Goal: Information Seeking & Learning: Learn about a topic

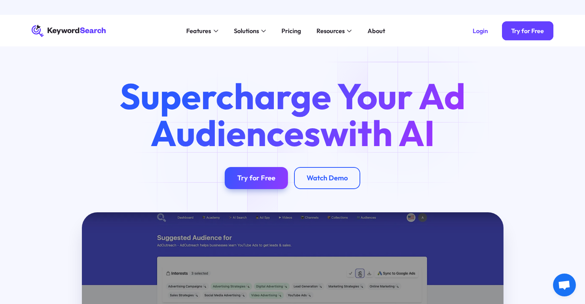
scroll to position [80, 0]
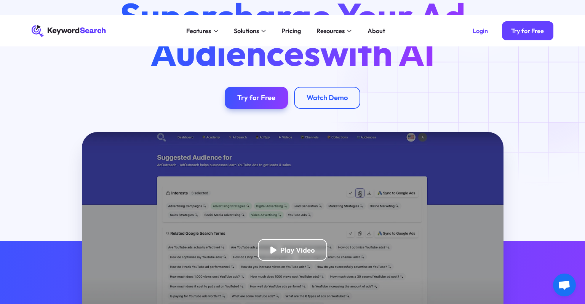
click at [545, 78] on div "Supercharge Your Ad Audiences with AI Try for Free Watch Demo" at bounding box center [292, 53] width 546 height 112
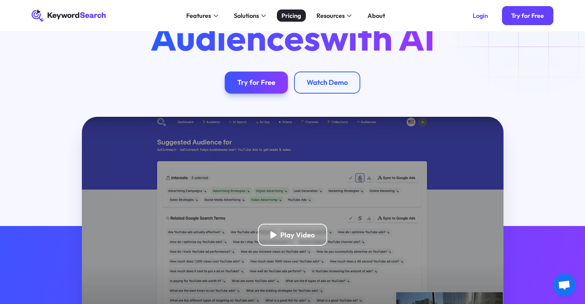
click at [298, 19] on div "Pricing" at bounding box center [290, 16] width 19 height 10
